Goal: Information Seeking & Learning: Find specific fact

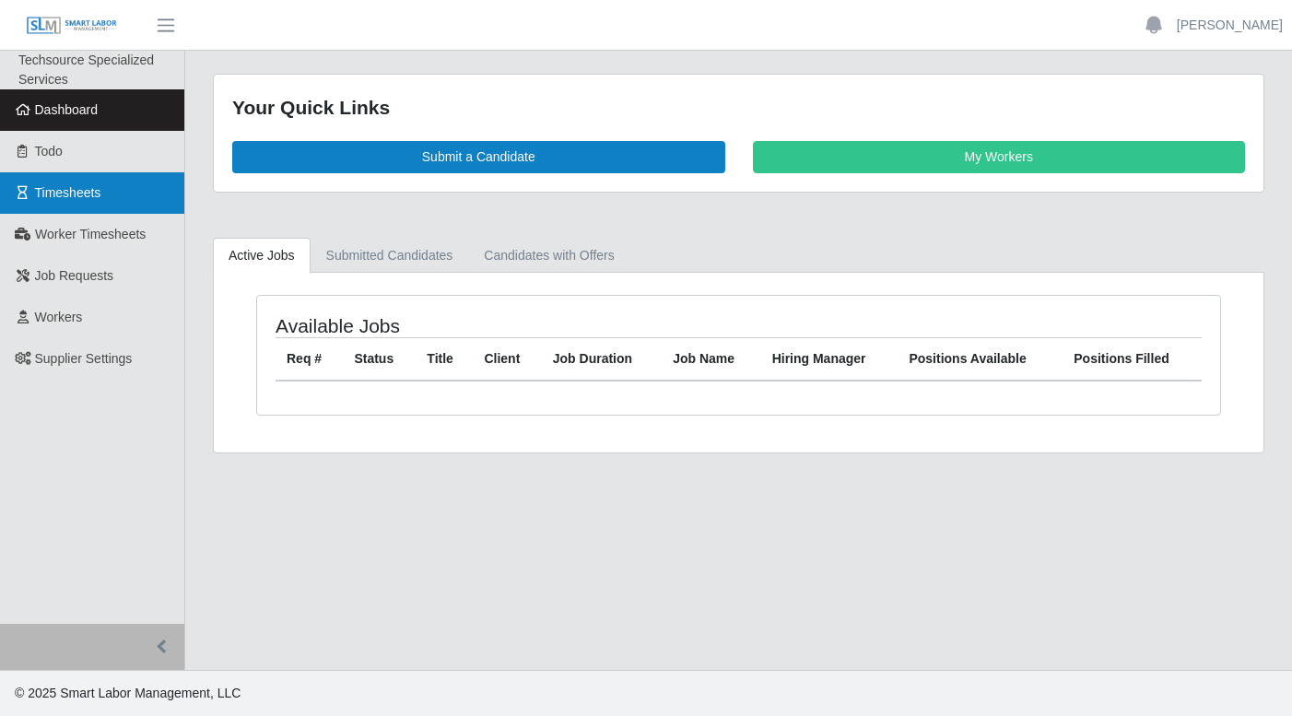
click at [112, 197] on link "Timesheets" at bounding box center [92, 192] width 184 height 41
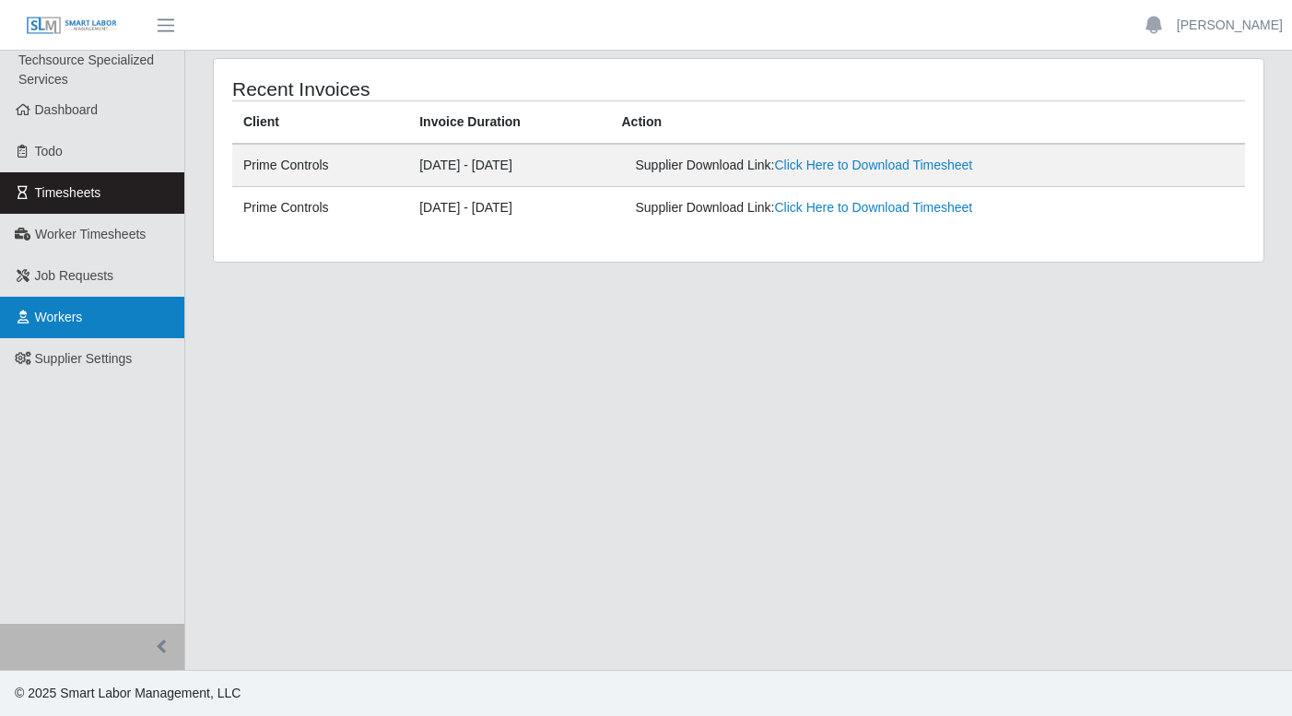
click at [112, 321] on link "Workers" at bounding box center [92, 317] width 184 height 41
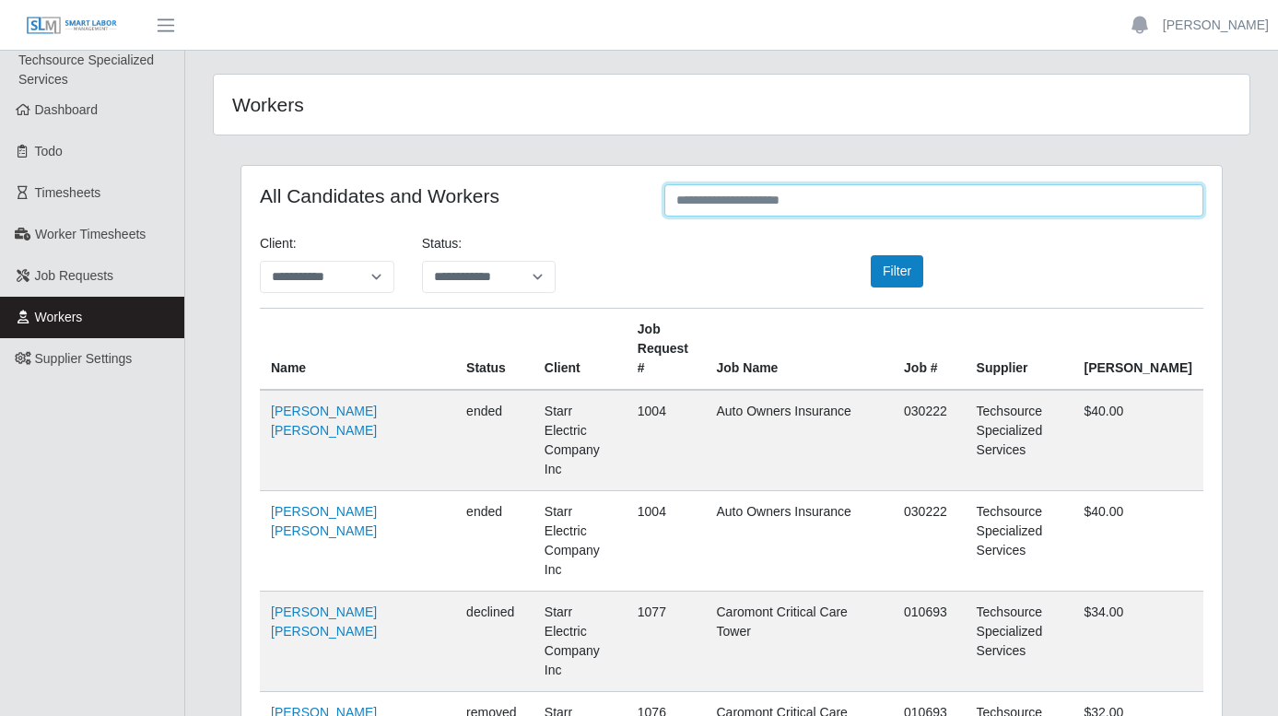
click at [805, 201] on input "text" at bounding box center [934, 200] width 539 height 32
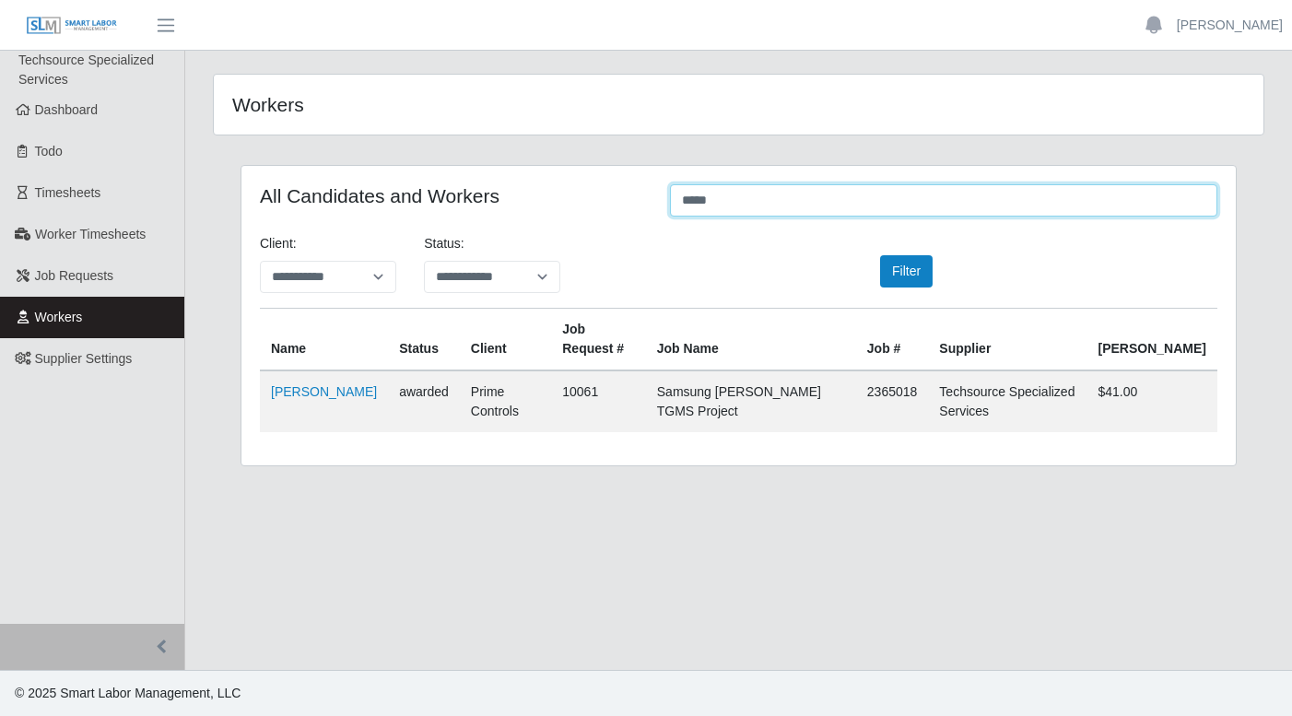
type input "*****"
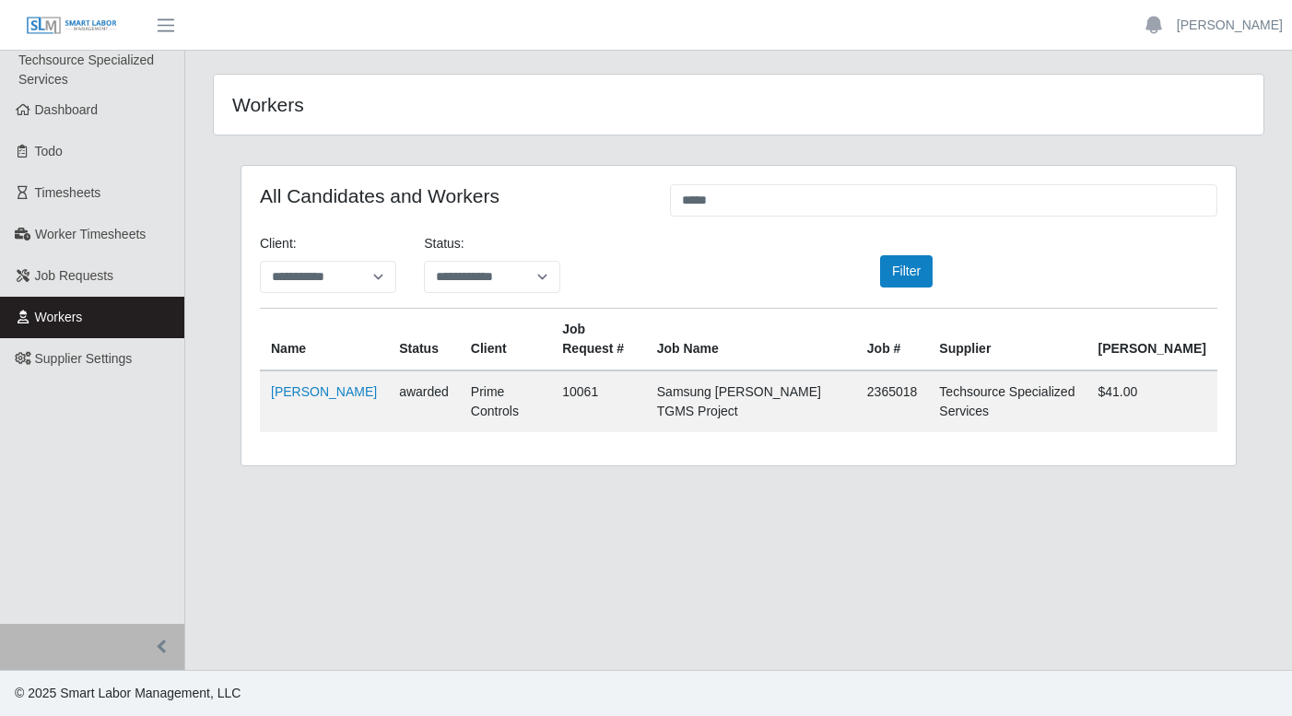
drag, startPoint x: 805, startPoint y: 201, endPoint x: 1247, endPoint y: 392, distance: 481.8
click at [1247, 392] on div "**********" at bounding box center [739, 327] width 1024 height 324
click at [1181, 417] on td "$41.00" at bounding box center [1153, 402] width 131 height 62
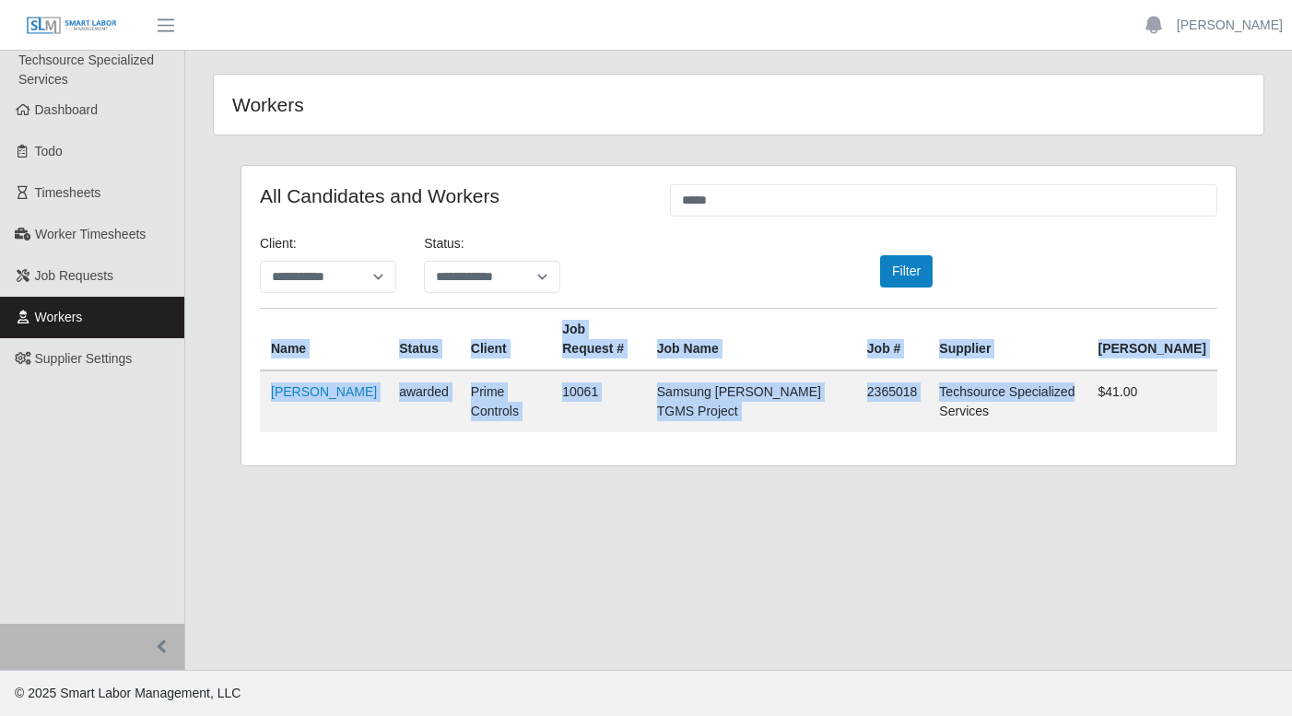
drag, startPoint x: 1140, startPoint y: 388, endPoint x: 1233, endPoint y: 388, distance: 93.1
click at [1233, 388] on div "**********" at bounding box center [739, 316] width 995 height 300
click at [1219, 406] on div "**********" at bounding box center [739, 316] width 995 height 300
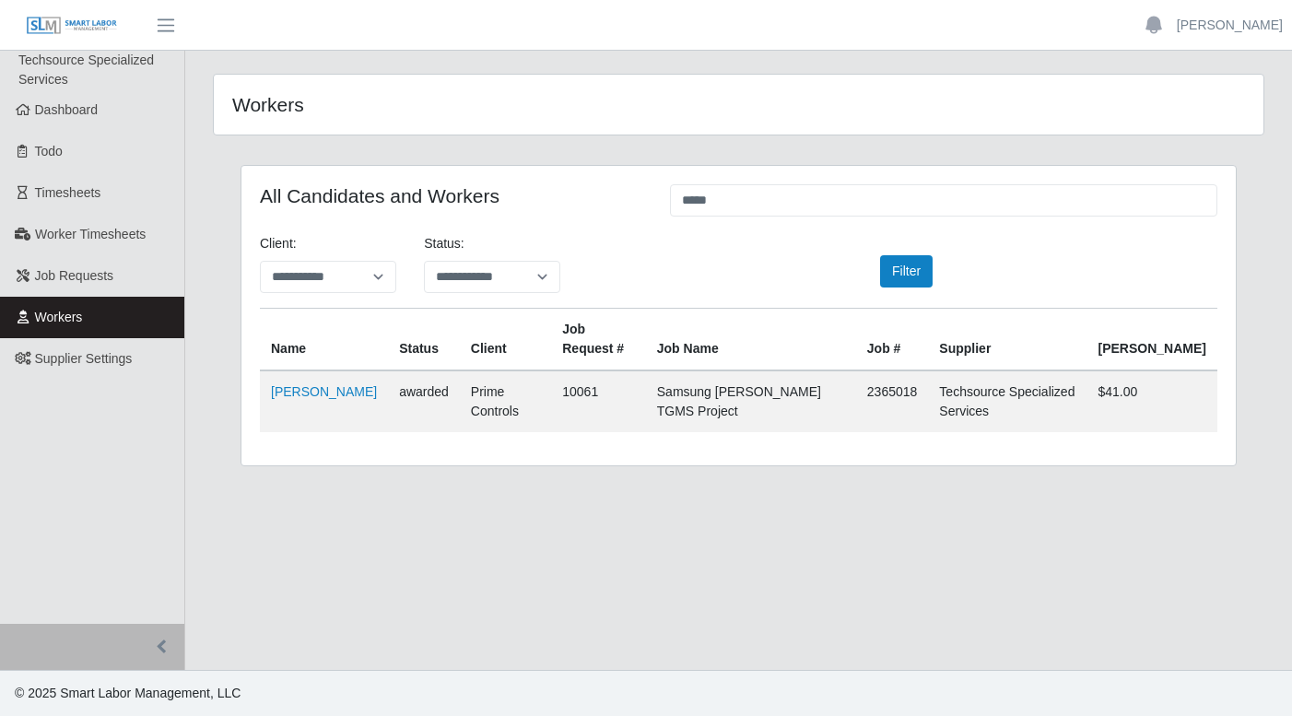
drag, startPoint x: 1150, startPoint y: 396, endPoint x: 1208, endPoint y: 393, distance: 57.3
click at [1208, 393] on td "$41.00" at bounding box center [1153, 402] width 131 height 62
click at [1206, 400] on td "$41.00" at bounding box center [1153, 402] width 131 height 62
drag, startPoint x: 1161, startPoint y: 394, endPoint x: 1215, endPoint y: 391, distance: 53.5
click at [1215, 391] on td "$41.00" at bounding box center [1153, 402] width 131 height 62
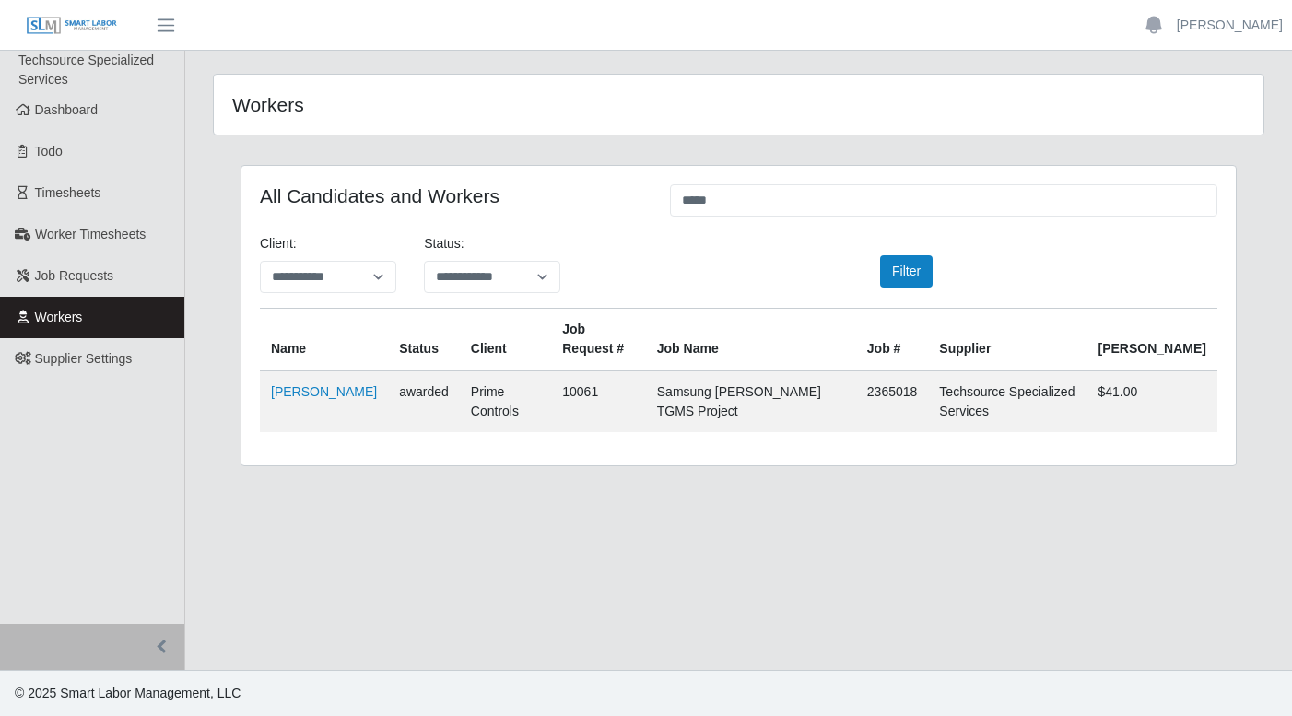
click at [1184, 406] on td "$41.00" at bounding box center [1153, 402] width 131 height 62
drag, startPoint x: 1192, startPoint y: 396, endPoint x: 1115, endPoint y: 387, distance: 77.1
click at [1115, 387] on tr "Hiram Rojas awarded Prime Controls 10061 Samsung Taylor TGMS Project 2365018 Te…" at bounding box center [739, 402] width 958 height 62
click at [1170, 399] on td "$41.00" at bounding box center [1153, 402] width 131 height 62
drag, startPoint x: 1155, startPoint y: 393, endPoint x: 1201, endPoint y: 401, distance: 46.8
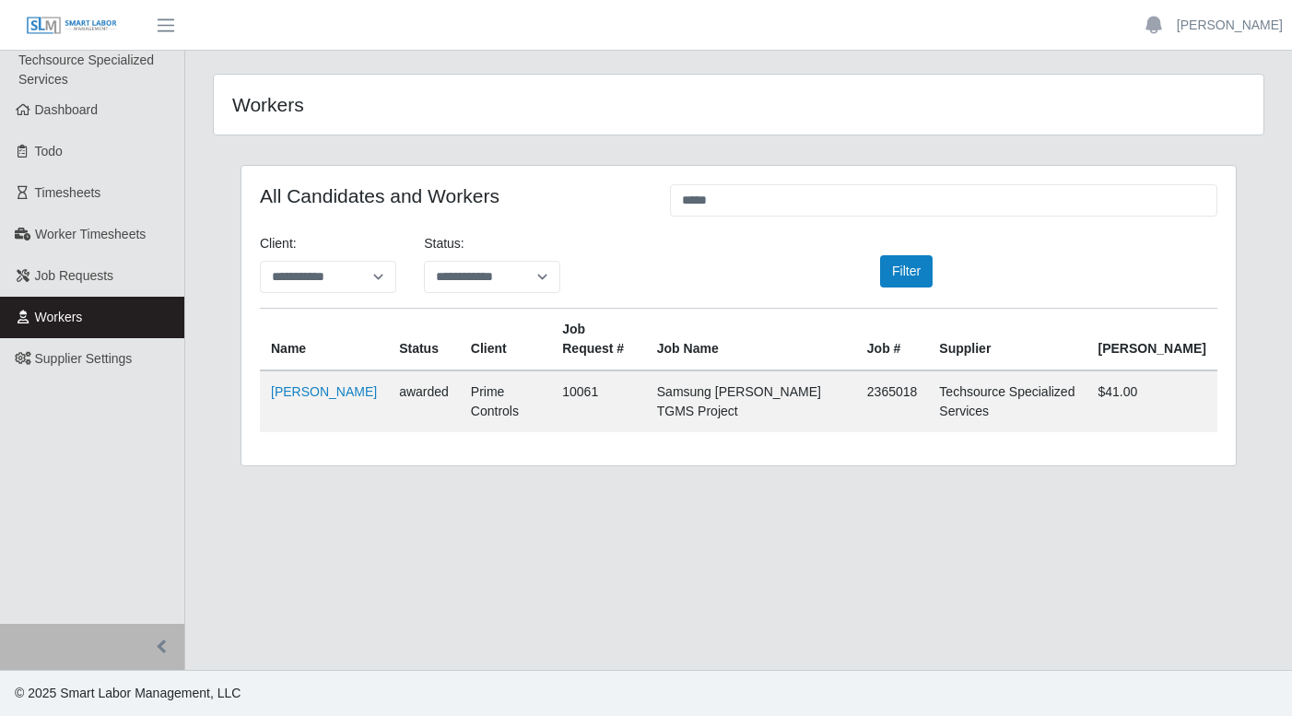
click at [1201, 401] on td "$41.00" at bounding box center [1153, 402] width 131 height 62
click at [1205, 410] on td "$41.00" at bounding box center [1153, 402] width 131 height 62
drag, startPoint x: 1199, startPoint y: 394, endPoint x: 1128, endPoint y: 383, distance: 71.7
click at [1128, 383] on tr "Hiram Rojas awarded Prime Controls 10061 Samsung Taylor TGMS Project 2365018 Te…" at bounding box center [739, 402] width 958 height 62
click at [1157, 404] on td "$41.00" at bounding box center [1153, 402] width 131 height 62
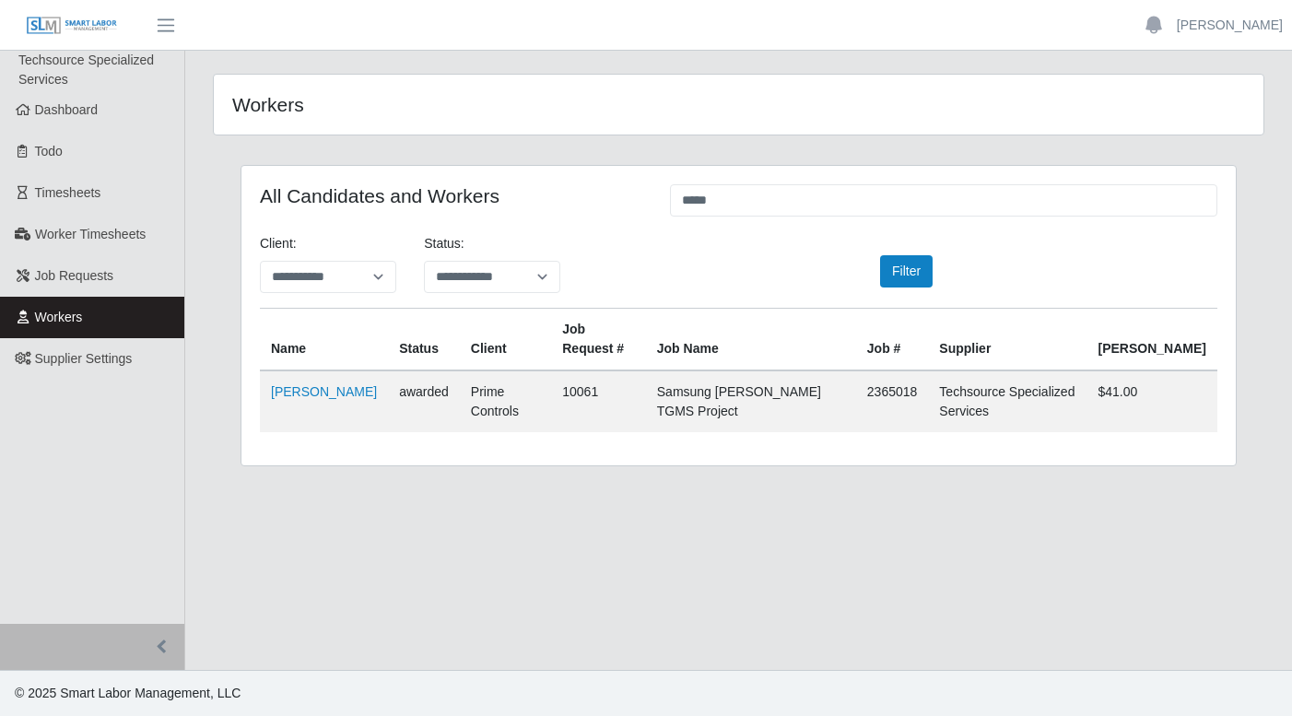
drag, startPoint x: 1157, startPoint y: 392, endPoint x: 1219, endPoint y: 386, distance: 62.0
click at [1219, 386] on div "**********" at bounding box center [739, 316] width 995 height 300
click at [1216, 410] on td "$41.00" at bounding box center [1153, 402] width 131 height 62
drag, startPoint x: 1149, startPoint y: 397, endPoint x: 1198, endPoint y: 393, distance: 50.0
click at [1198, 393] on td "$41.00" at bounding box center [1153, 402] width 131 height 62
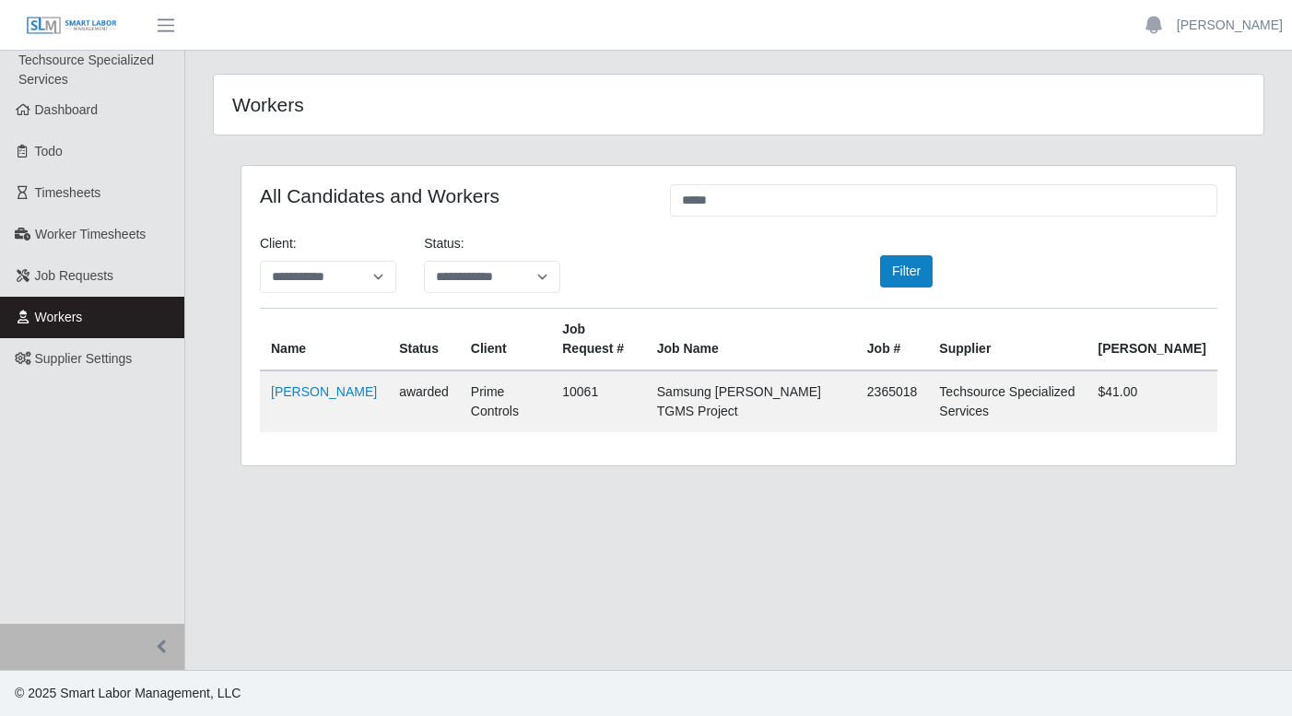
click at [1200, 397] on td "$41.00" at bounding box center [1153, 402] width 131 height 62
drag, startPoint x: 1148, startPoint y: 386, endPoint x: 1218, endPoint y: 383, distance: 70.2
click at [1218, 383] on td "$41.00" at bounding box center [1153, 402] width 131 height 62
click at [1200, 412] on td "$41.00" at bounding box center [1153, 402] width 131 height 62
click at [76, 201] on link "Timesheets" at bounding box center [92, 192] width 184 height 41
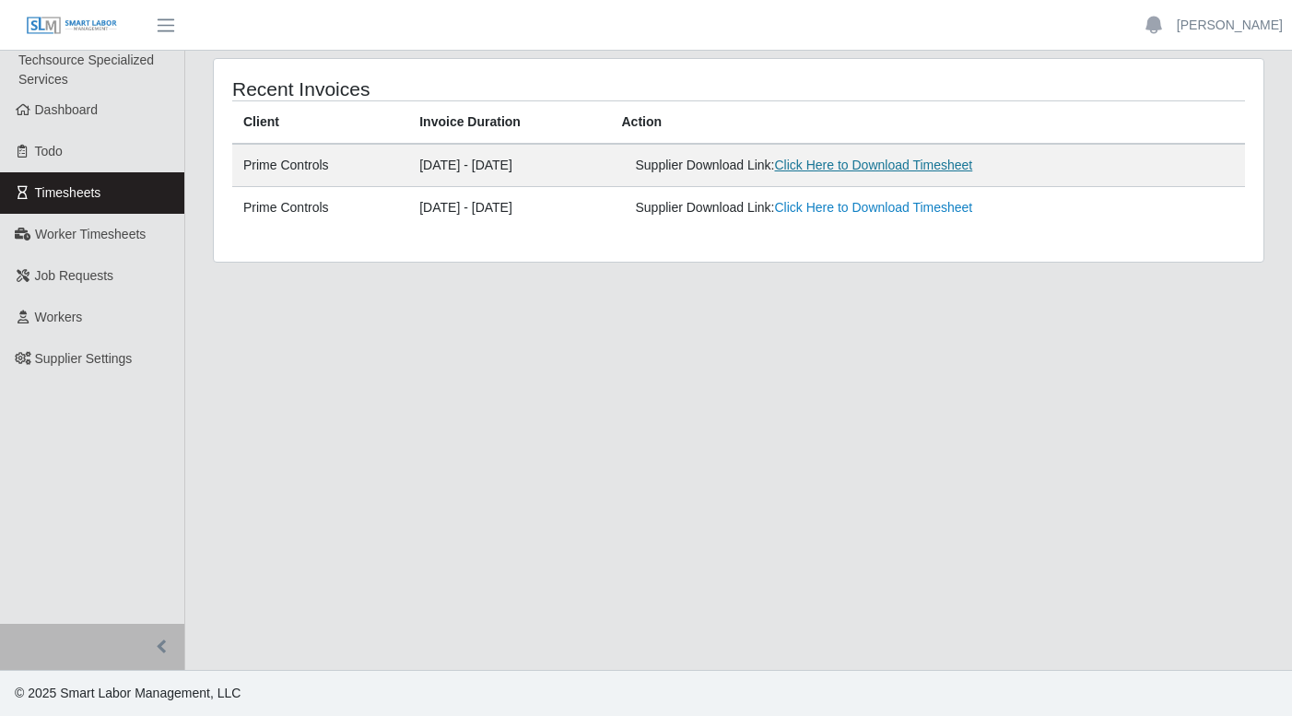
click at [972, 169] on link "Click Here to Download Timesheet" at bounding box center [873, 165] width 198 height 15
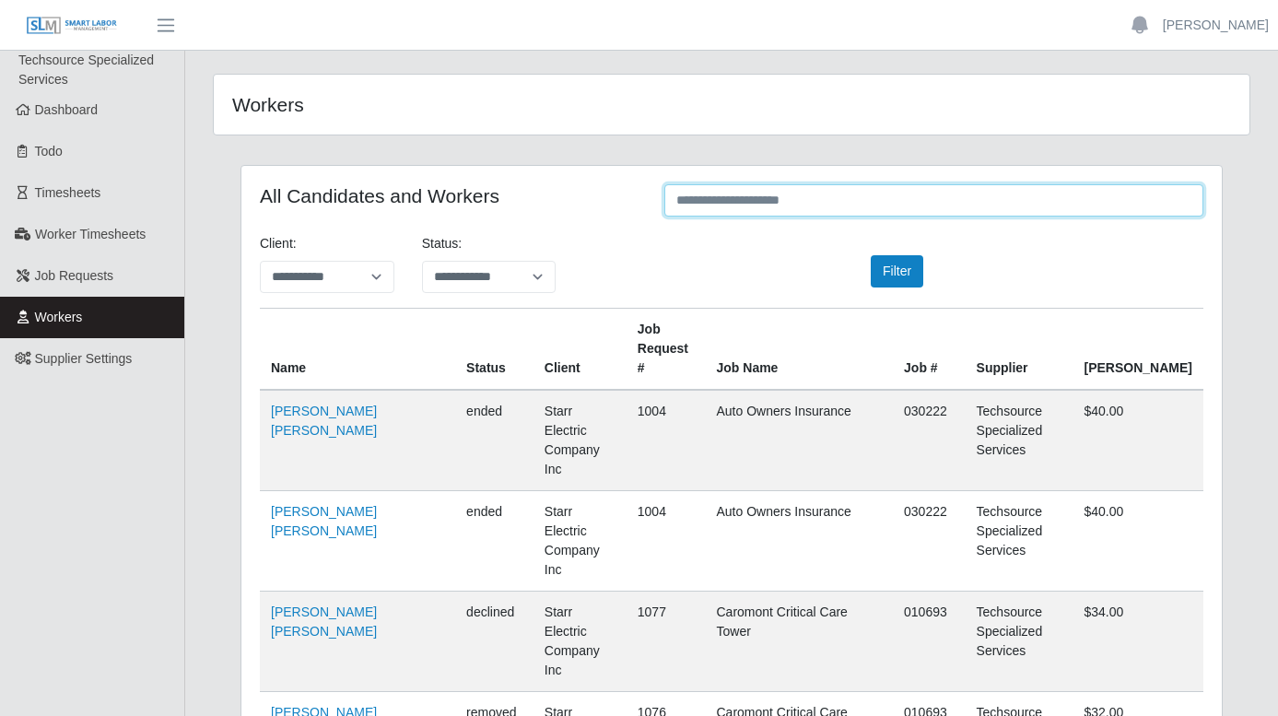
click at [784, 197] on input "text" at bounding box center [934, 200] width 539 height 32
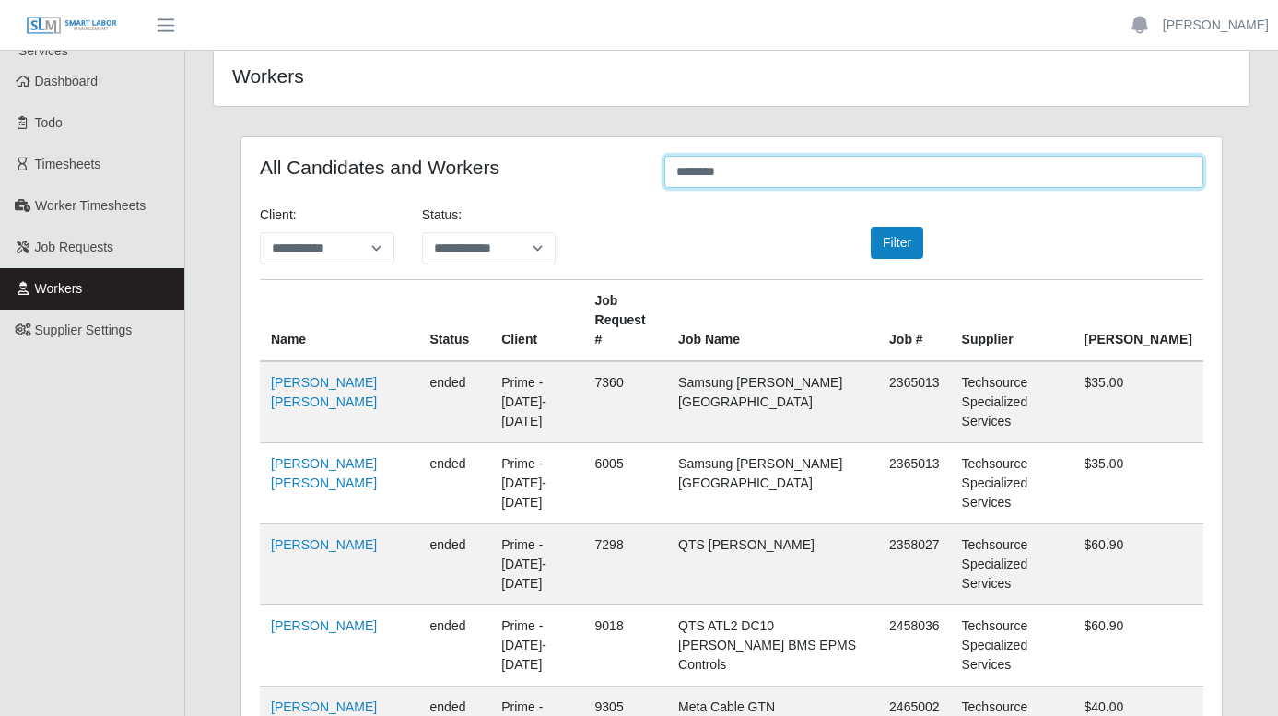
scroll to position [112, 0]
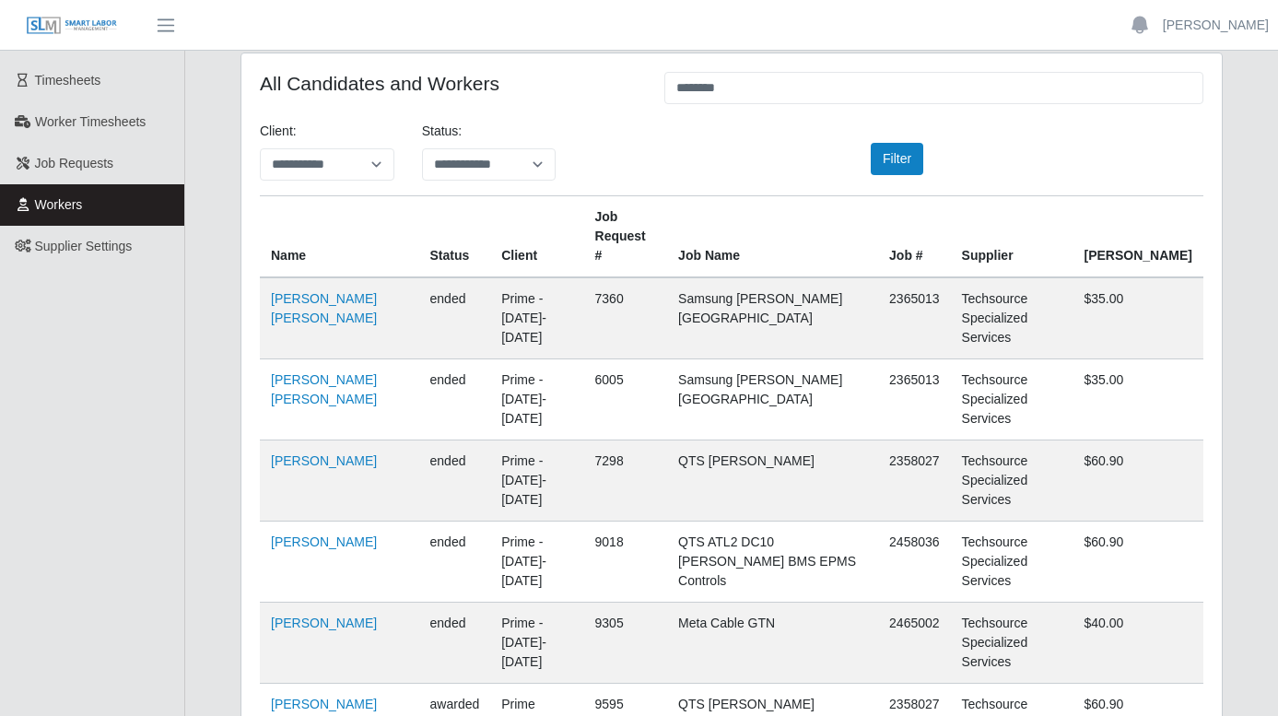
drag, startPoint x: 1153, startPoint y: 547, endPoint x: 1223, endPoint y: 545, distance: 70.1
click at [1223, 545] on div "**********" at bounding box center [732, 518] width 1010 height 930
click at [1172, 603] on td "$40.00" at bounding box center [1139, 643] width 131 height 81
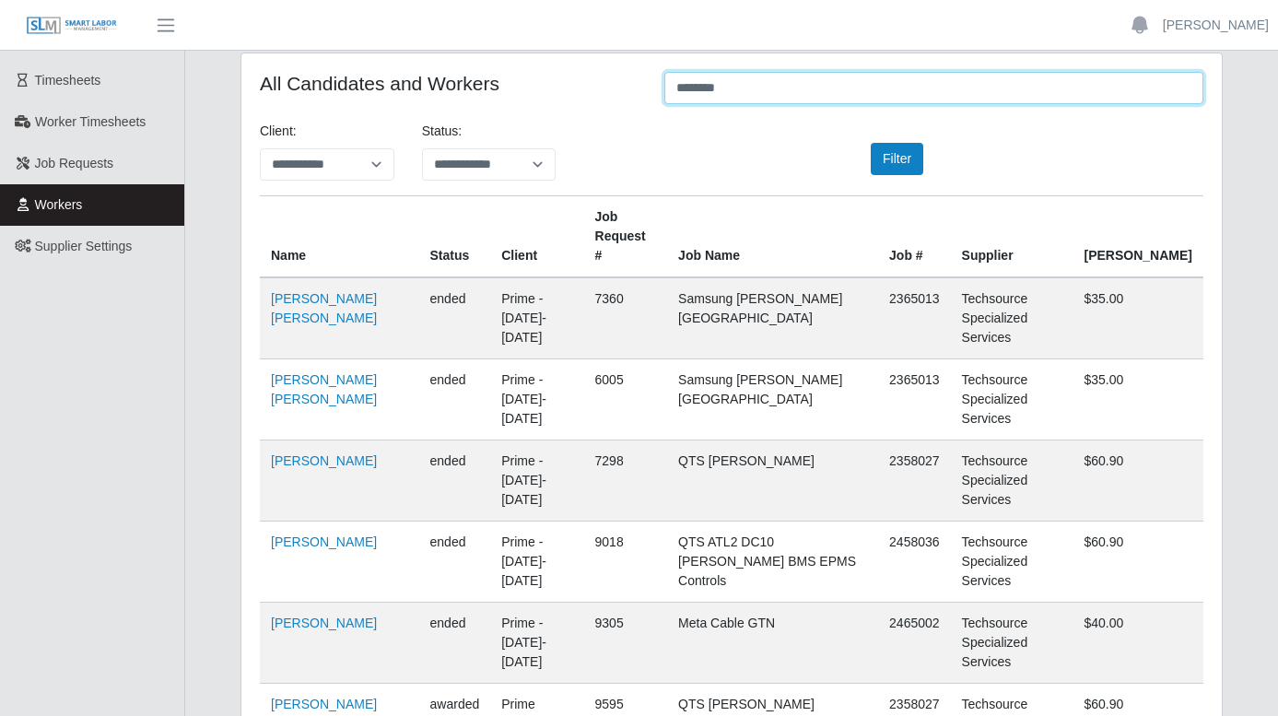
click at [768, 94] on input "*******" at bounding box center [934, 88] width 539 height 32
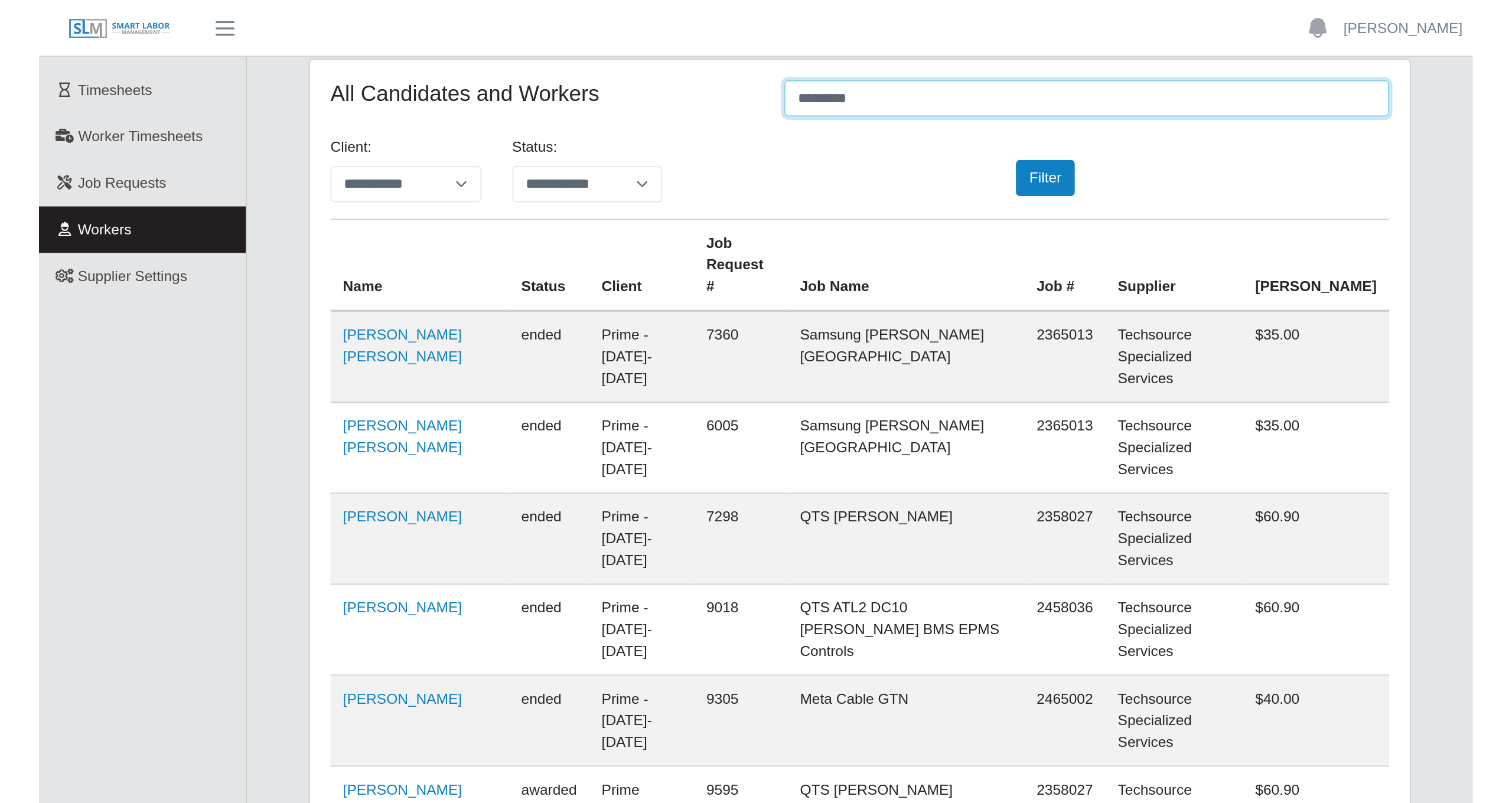
scroll to position [0, 0]
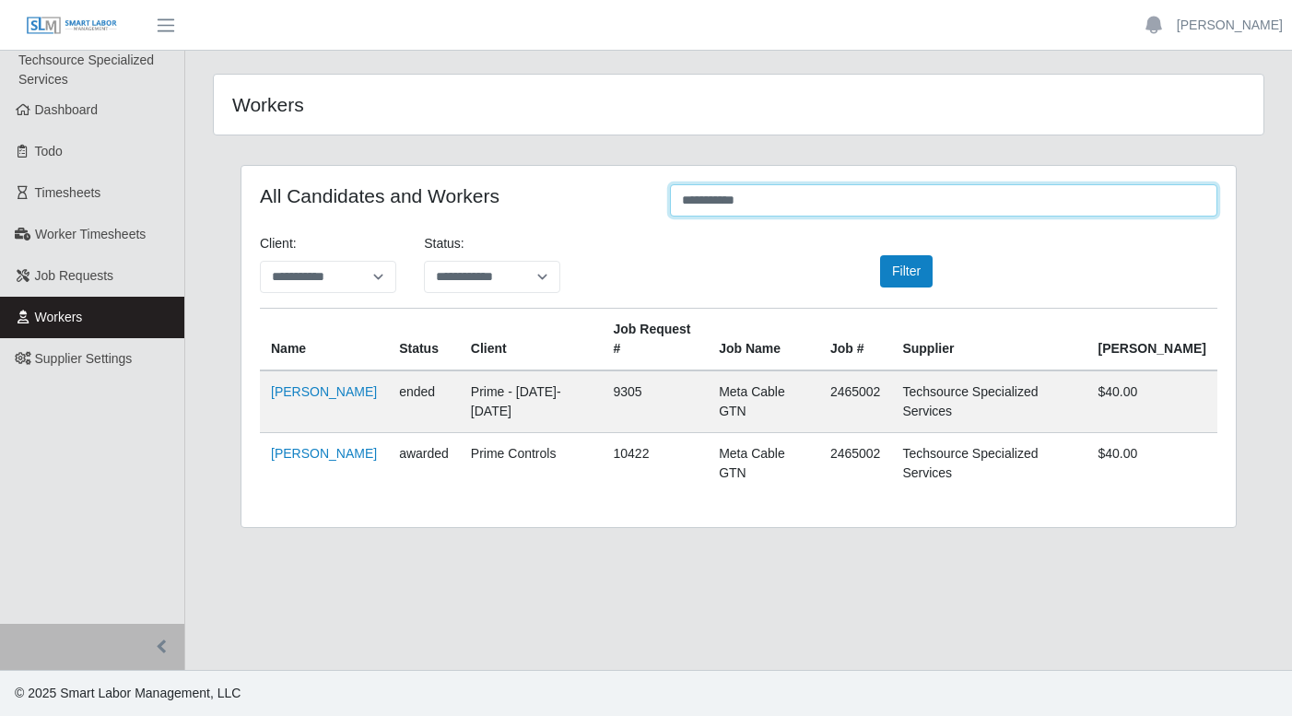
type input "**********"
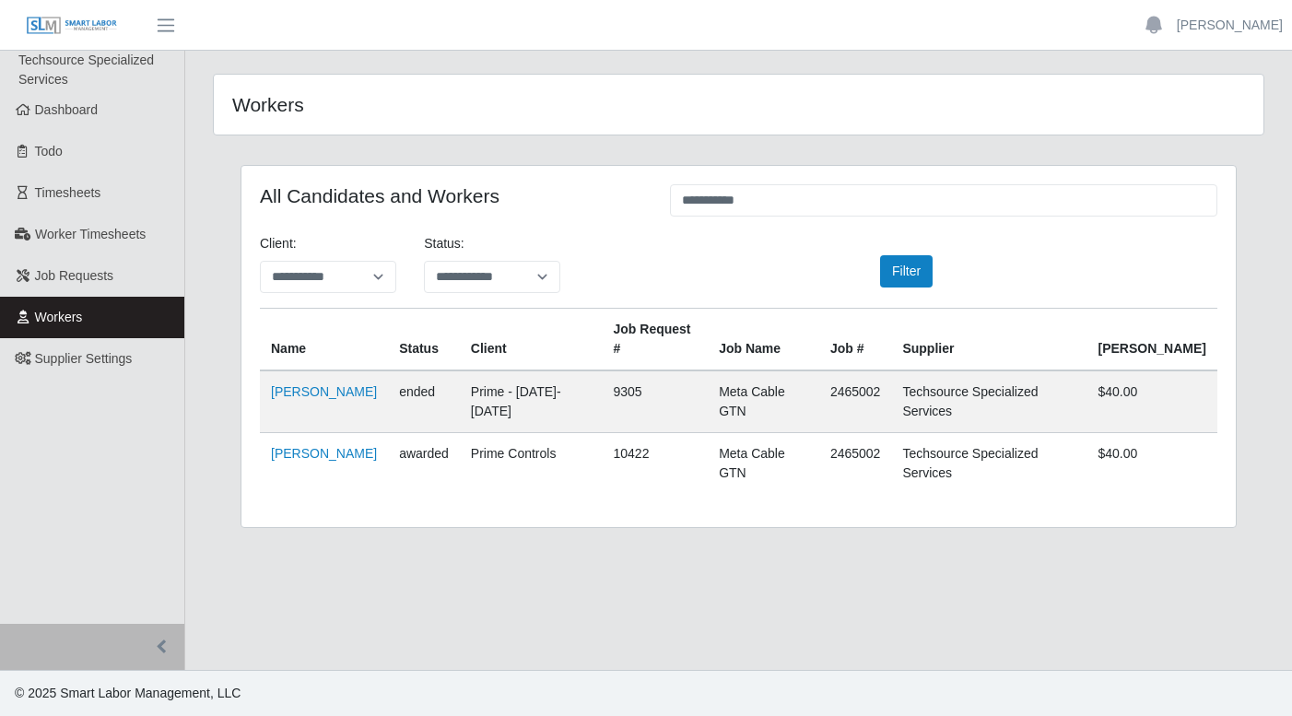
click at [1200, 433] on td "$40.00" at bounding box center [1152, 464] width 131 height 62
click at [819, 433] on td "Meta Cable GTN" at bounding box center [764, 464] width 112 height 62
click at [345, 446] on link "[PERSON_NAME]" at bounding box center [324, 453] width 106 height 15
